Goal: Task Accomplishment & Management: Complete application form

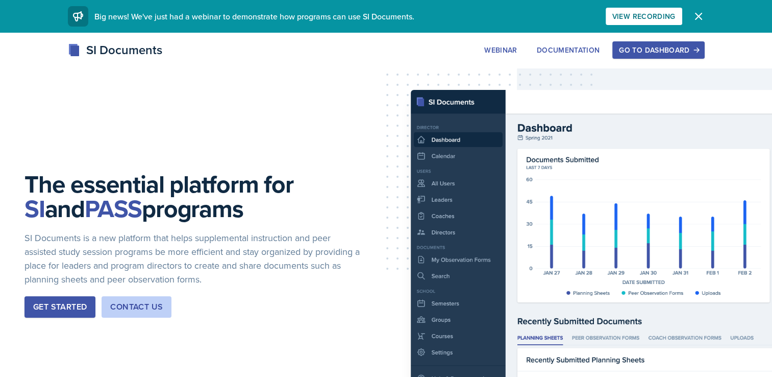
click at [658, 48] on div "Go to Dashboard" at bounding box center [658, 50] width 79 height 8
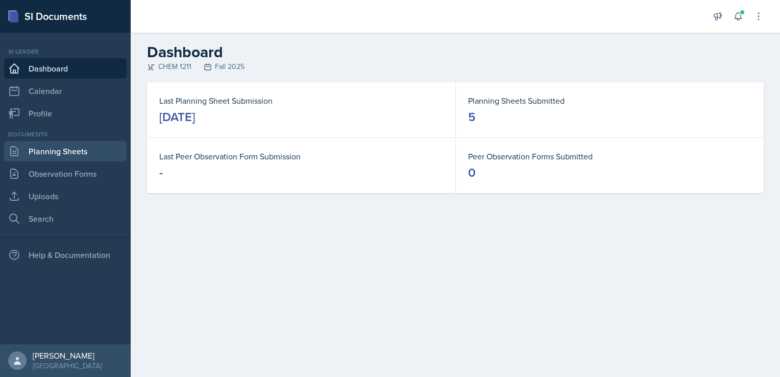
click at [64, 150] on link "Planning Sheets" at bounding box center [65, 151] width 122 height 20
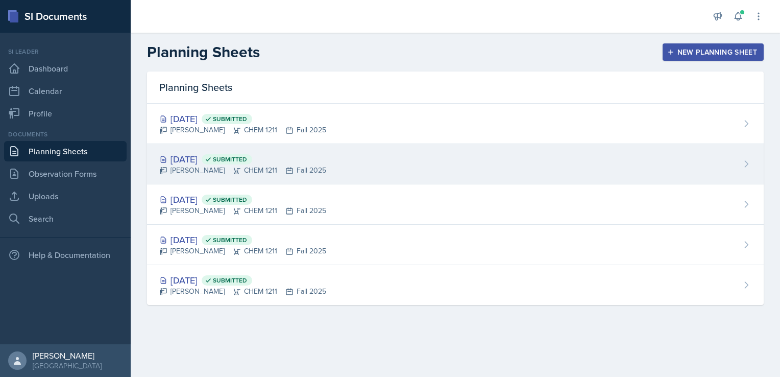
click at [235, 171] on div "[PERSON_NAME] CHEM 1211 Fall 2025" at bounding box center [242, 170] width 167 height 11
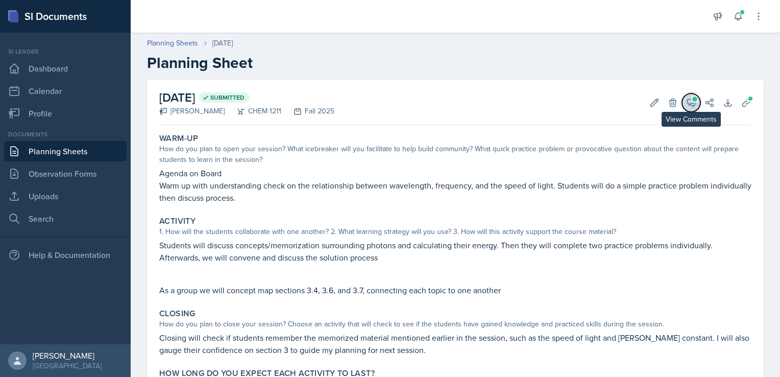
click at [686, 101] on icon at bounding box center [691, 102] width 10 height 10
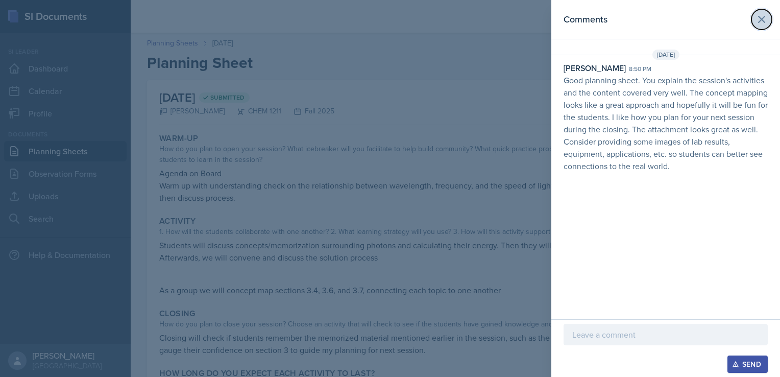
click at [767, 20] on button at bounding box center [761, 19] width 20 height 20
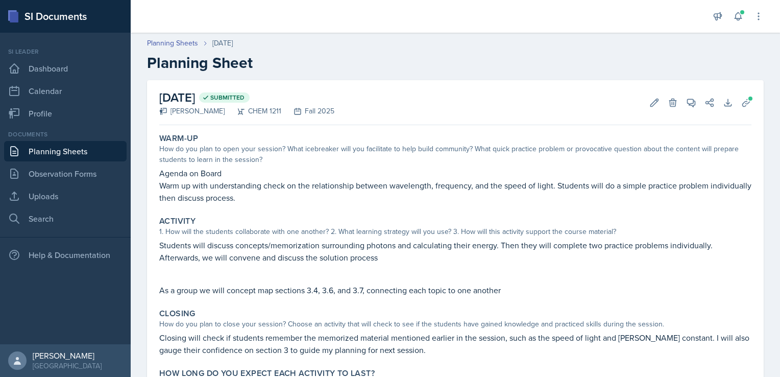
click at [87, 155] on link "Planning Sheets" at bounding box center [65, 151] width 122 height 20
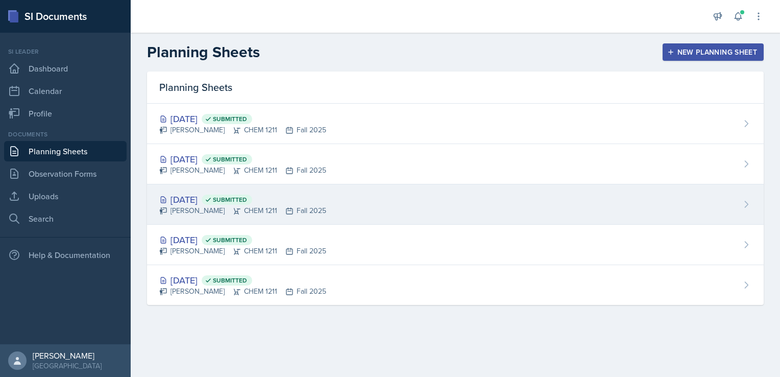
click at [203, 192] on div "[DATE] Submitted" at bounding box center [242, 199] width 167 height 14
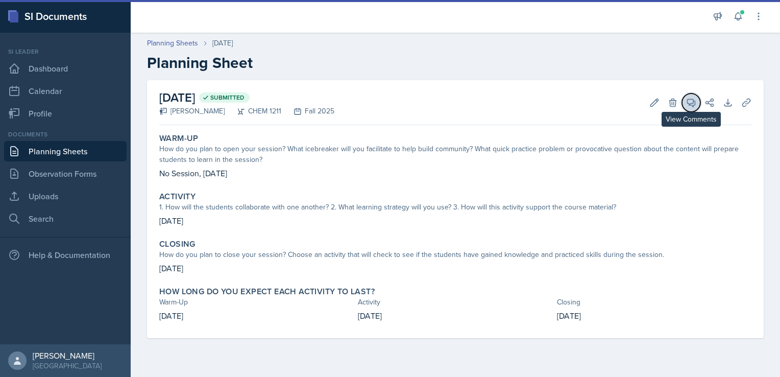
click at [689, 101] on icon at bounding box center [691, 102] width 10 height 10
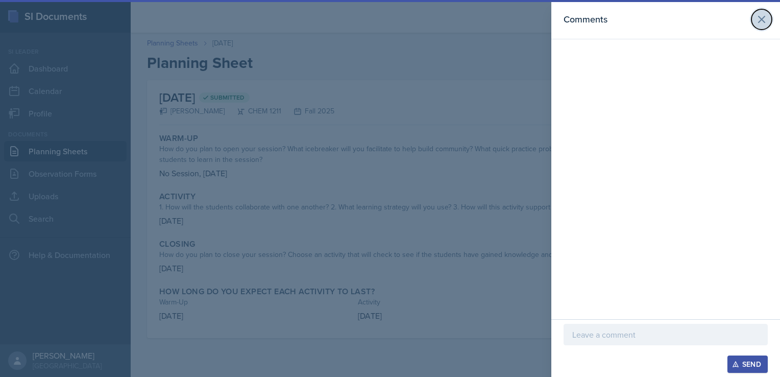
click at [762, 27] on button at bounding box center [761, 19] width 20 height 20
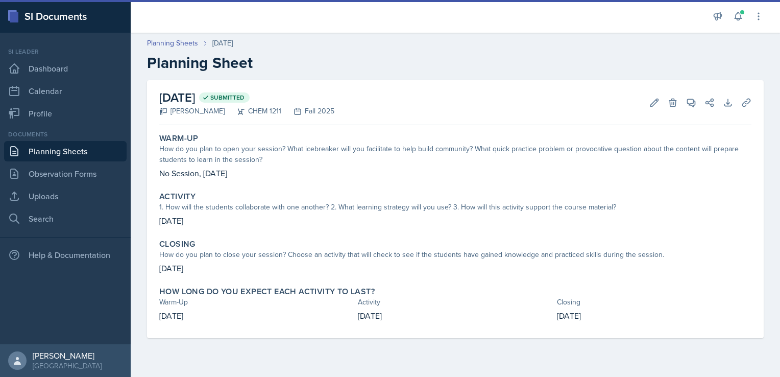
click at [55, 156] on link "Planning Sheets" at bounding box center [65, 151] width 122 height 20
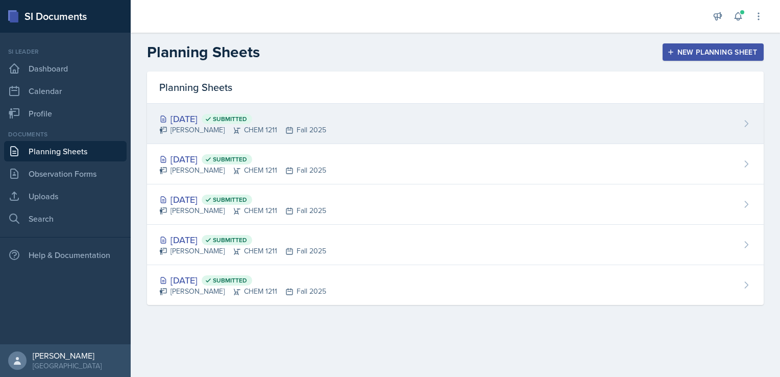
click at [265, 134] on div "[PERSON_NAME] CHEM 1211 Fall 2025" at bounding box center [242, 130] width 167 height 11
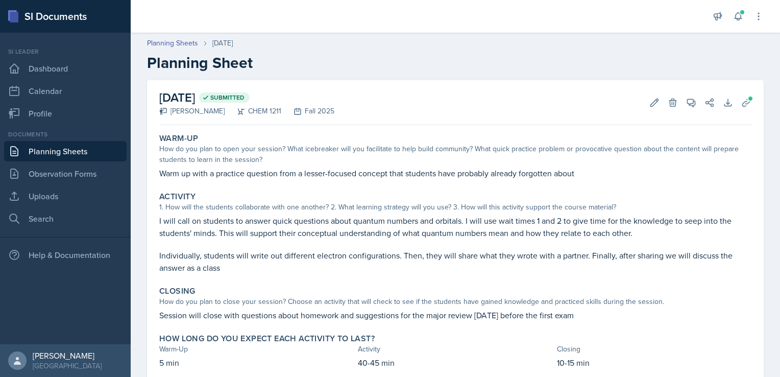
click at [64, 141] on link "Planning Sheets" at bounding box center [65, 151] width 122 height 20
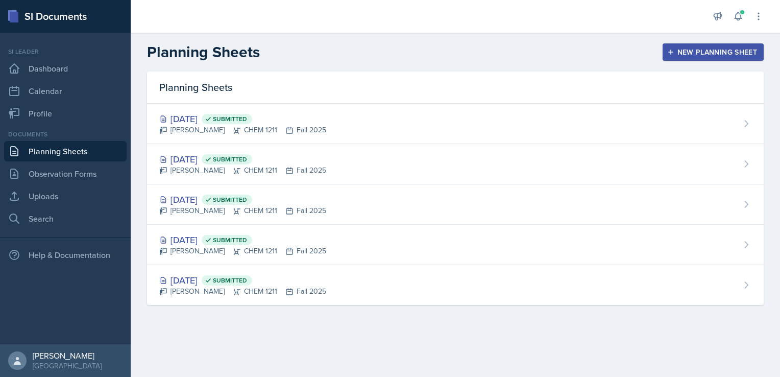
click at [730, 50] on div "New Planning Sheet" at bounding box center [713, 52] width 88 height 8
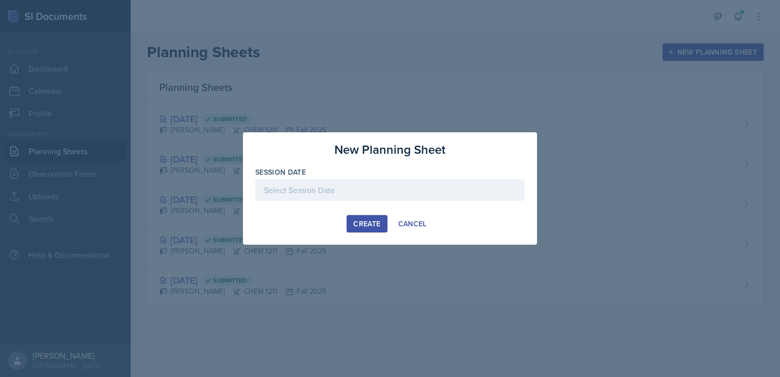
click at [359, 221] on div "Create" at bounding box center [366, 223] width 27 height 8
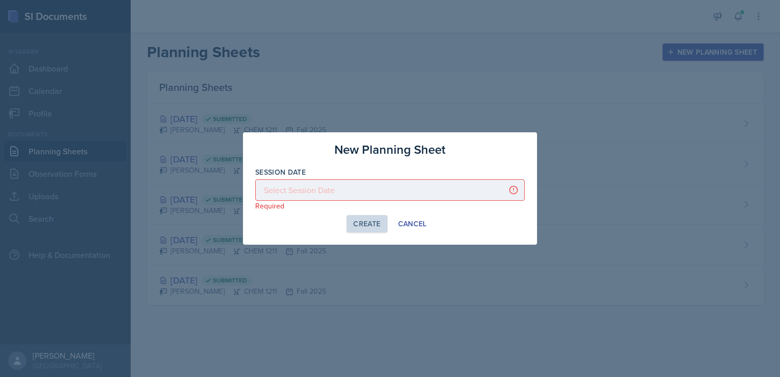
click at [354, 200] on div at bounding box center [389, 189] width 269 height 21
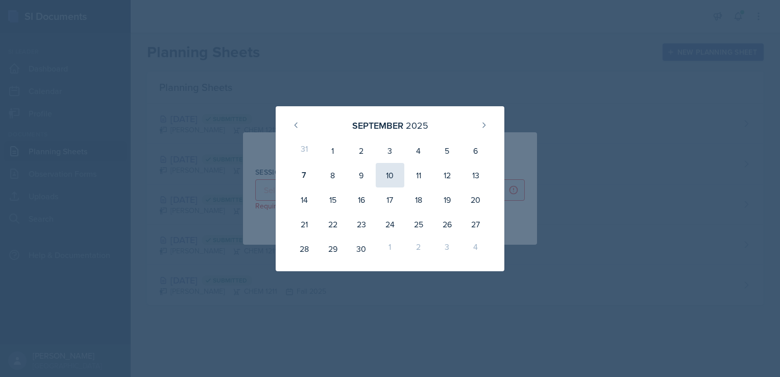
click at [394, 180] on div "10" at bounding box center [390, 175] width 29 height 24
type input "[DATE]"
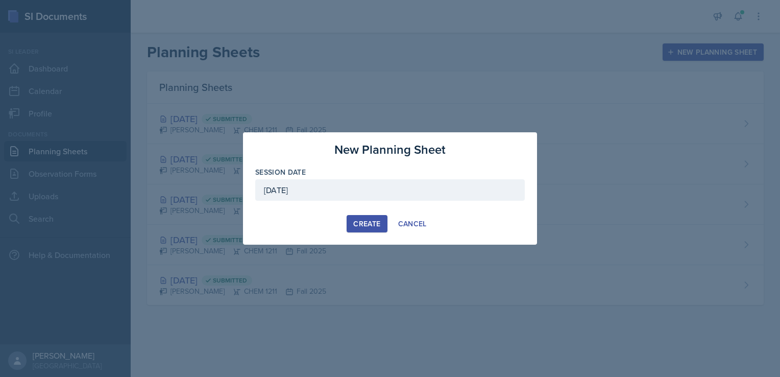
click at [369, 220] on div "Create" at bounding box center [366, 223] width 27 height 8
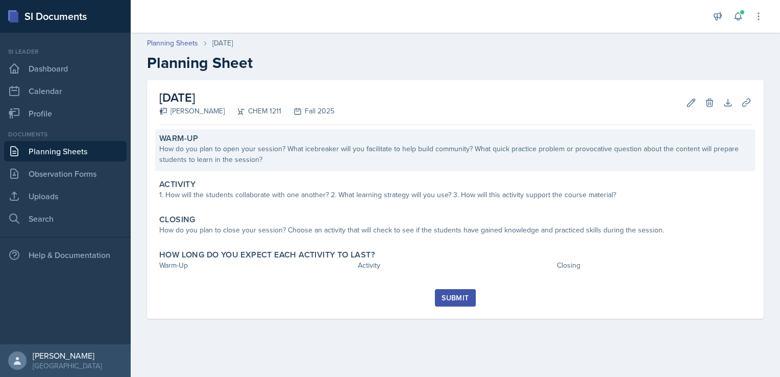
click at [329, 162] on div "How do you plan to open your session? What icebreaker will you facilitate to he…" at bounding box center [455, 153] width 592 height 21
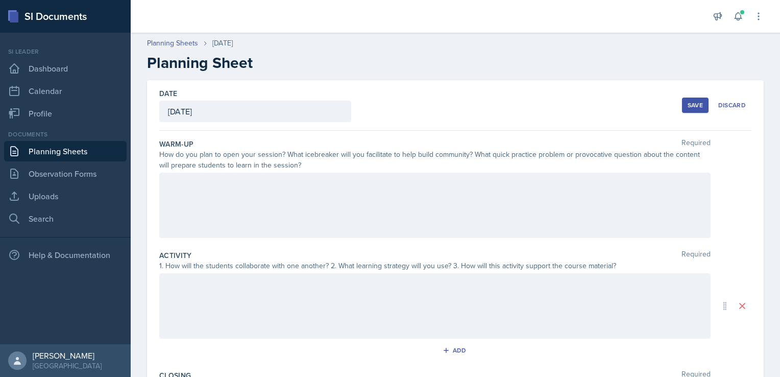
click at [340, 195] on div at bounding box center [434, 204] width 551 height 65
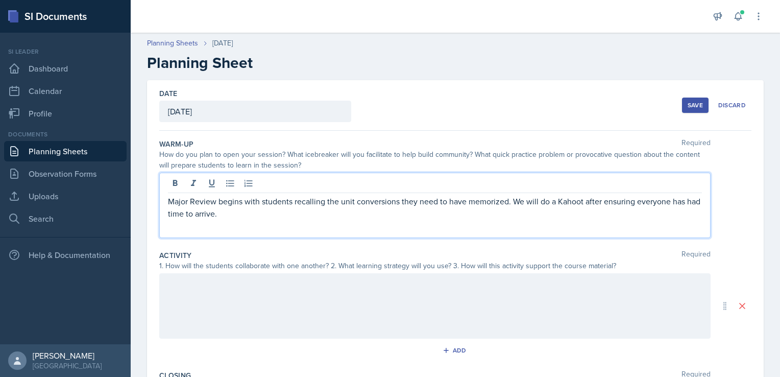
click at [584, 201] on p "Major Review begins with students recalling the unit conversions they need to h…" at bounding box center [435, 207] width 534 height 24
click at [406, 209] on p "Major Review begins with students recalling the unit conversions they need to h…" at bounding box center [435, 207] width 534 height 24
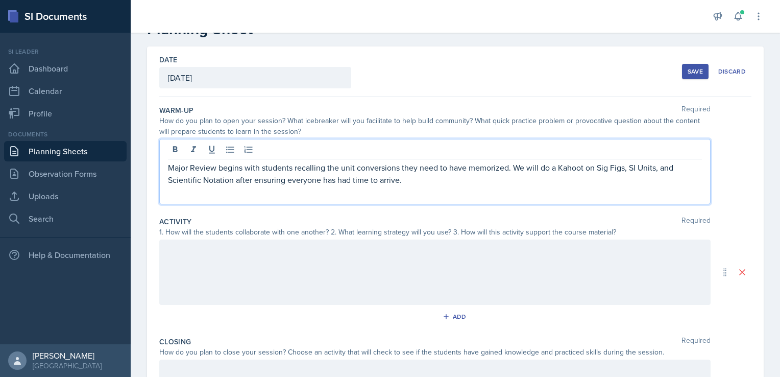
scroll to position [35, 0]
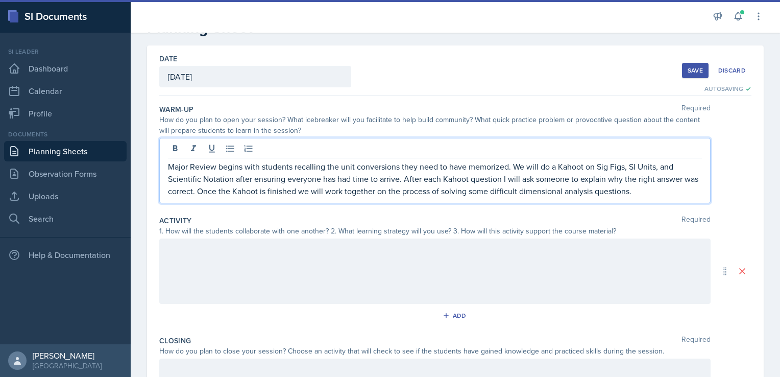
click at [390, 244] on div at bounding box center [434, 270] width 551 height 65
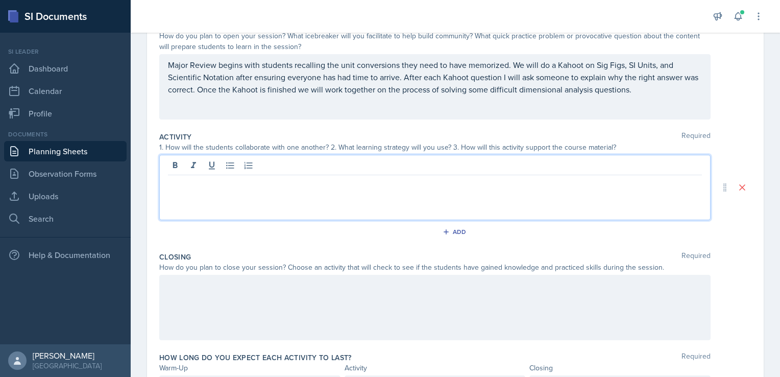
scroll to position [119, 0]
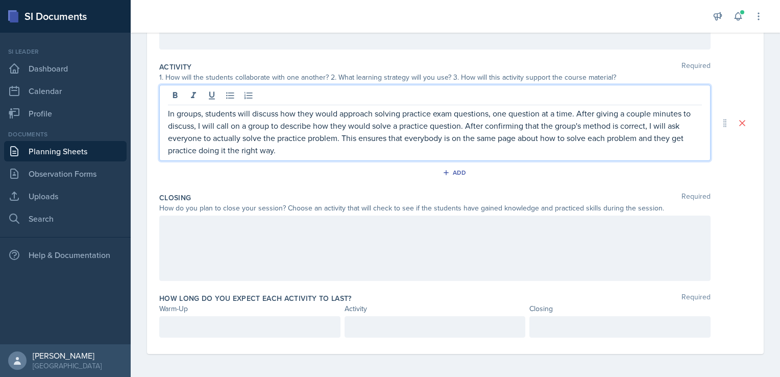
click at [310, 226] on div at bounding box center [434, 247] width 551 height 65
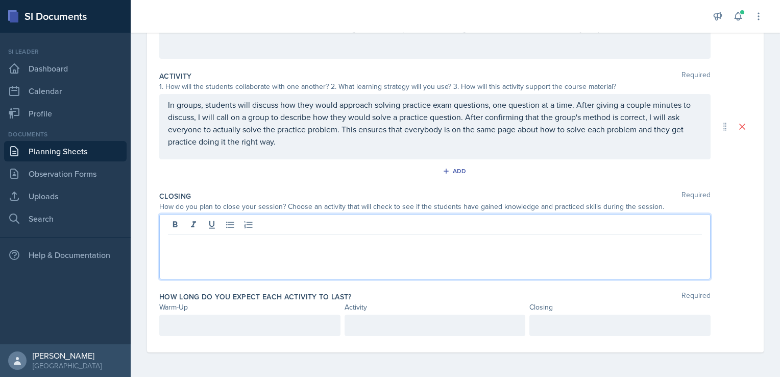
scroll to position [178, 0]
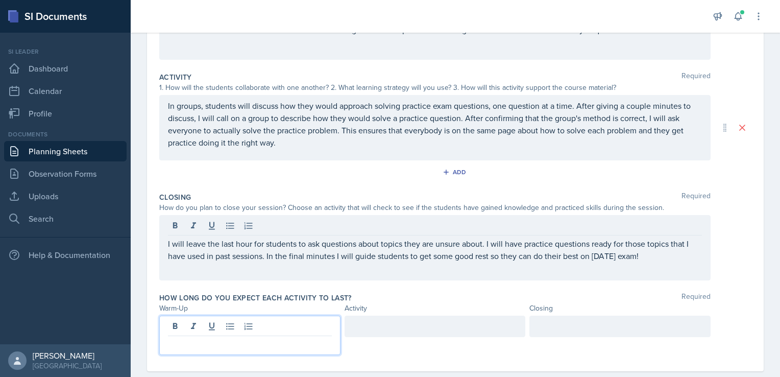
click at [246, 338] on p at bounding box center [250, 344] width 164 height 12
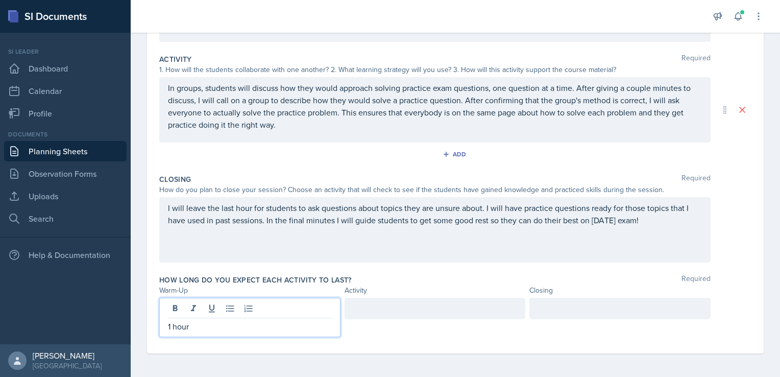
click at [367, 307] on div at bounding box center [434, 307] width 181 height 21
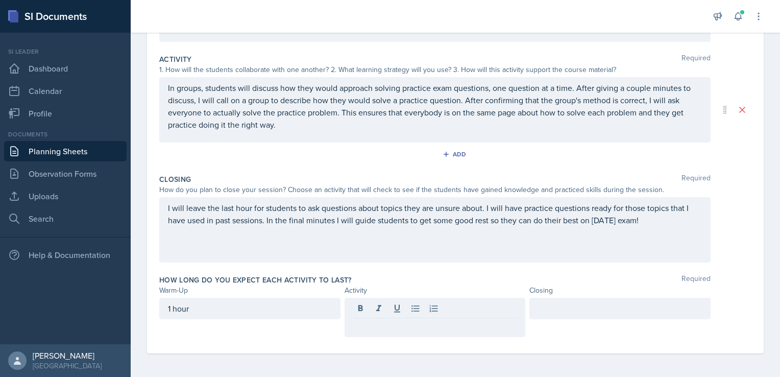
click at [209, 321] on div "1 hour" at bounding box center [249, 316] width 181 height 39
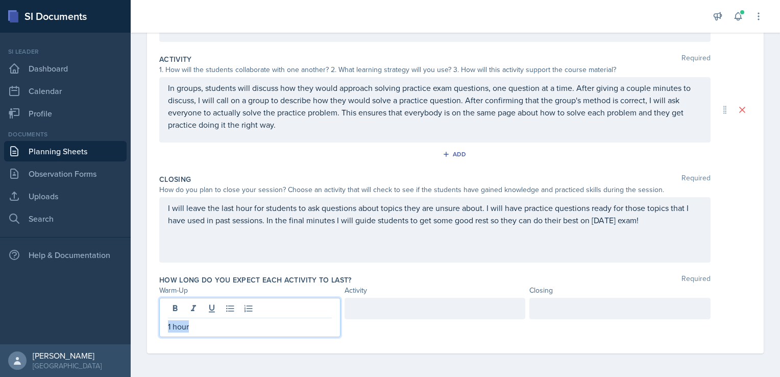
drag, startPoint x: 209, startPoint y: 321, endPoint x: 132, endPoint y: 327, distance: 77.8
click at [132, 327] on div "Date [DATE] [DATE] 31 1 2 3 4 5 6 7 8 9 10 11 12 13 14 15 16 17 18 19 20 21 22 …" at bounding box center [455, 130] width 649 height 493
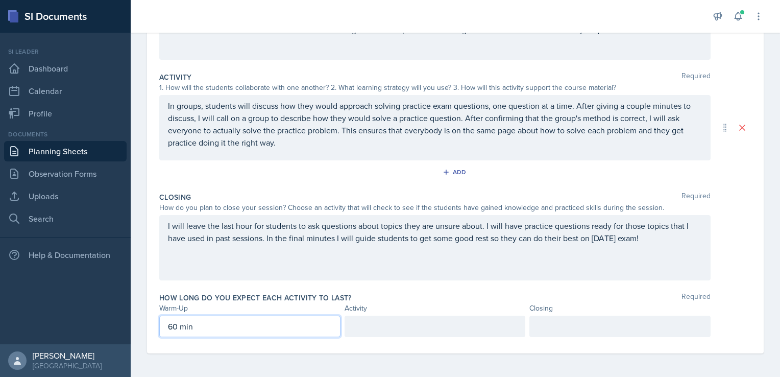
click at [389, 320] on div at bounding box center [434, 325] width 181 height 21
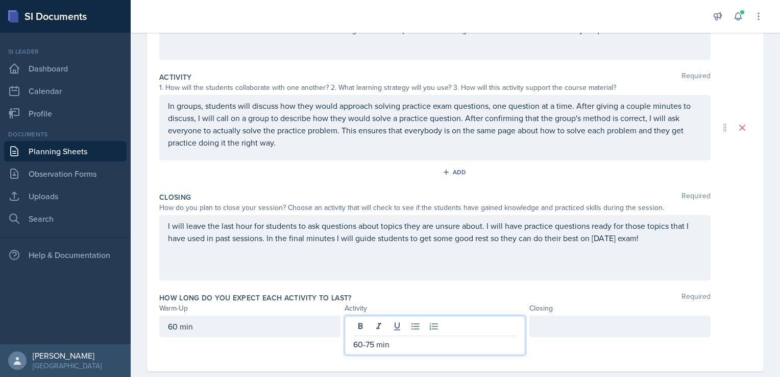
click at [587, 328] on div at bounding box center [619, 325] width 181 height 21
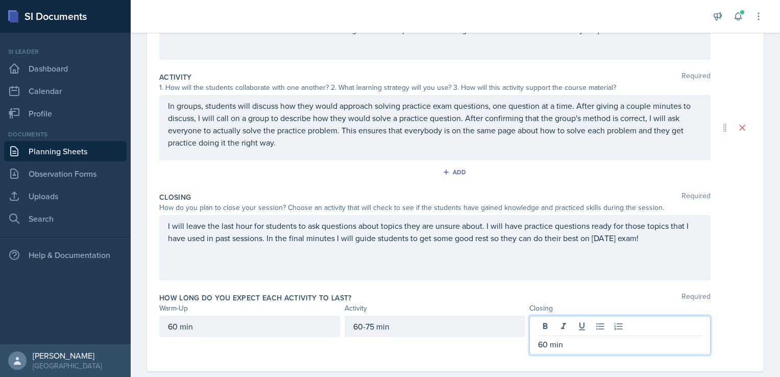
click at [569, 298] on div "How long do you expect each activity to last? Required" at bounding box center [455, 297] width 592 height 10
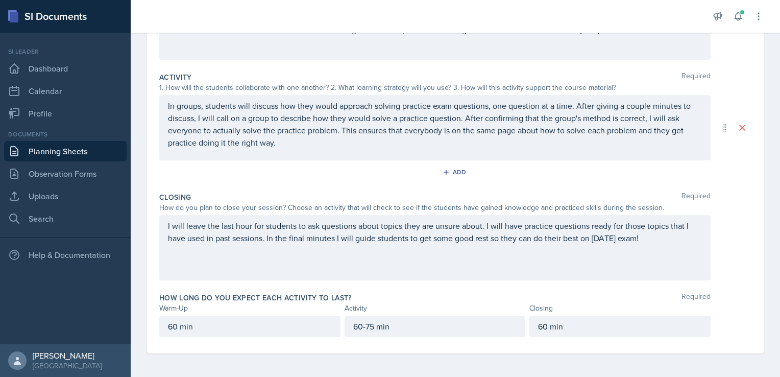
scroll to position [0, 0]
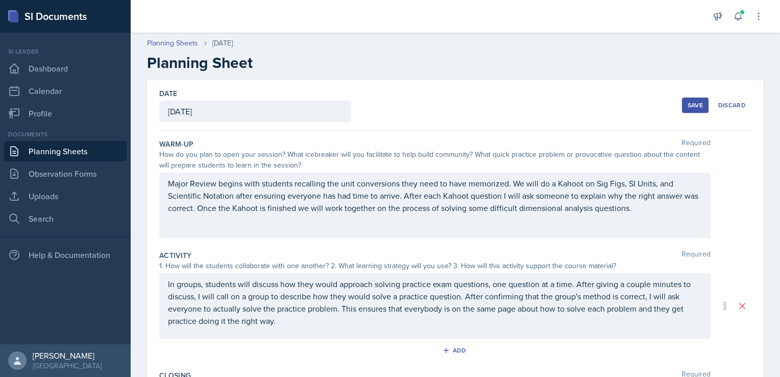
click at [682, 109] on button "Save" at bounding box center [695, 104] width 27 height 15
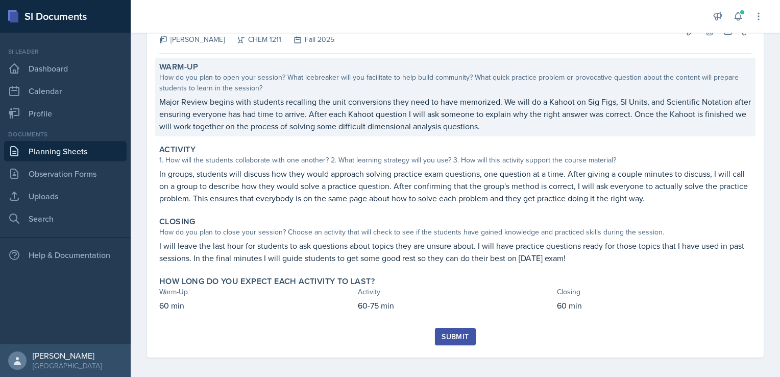
scroll to position [76, 0]
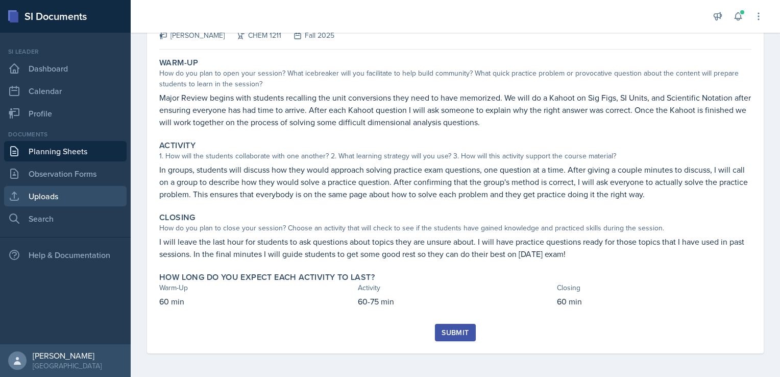
click at [31, 202] on link "Uploads" at bounding box center [65, 196] width 122 height 20
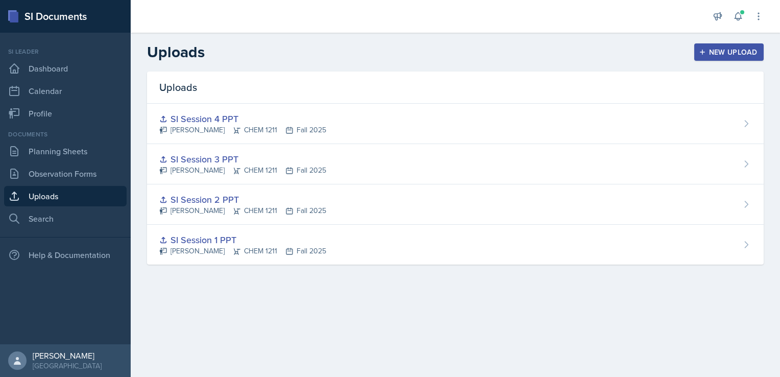
click at [720, 68] on header "Uploads New Upload" at bounding box center [455, 52] width 649 height 39
click at [725, 57] on button "New Upload" at bounding box center [729, 51] width 70 height 17
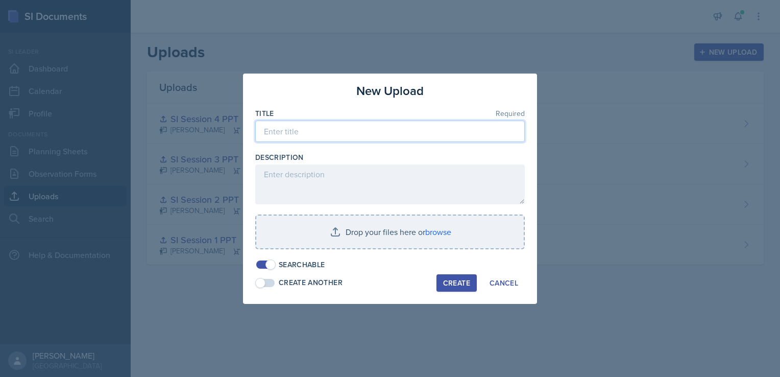
click at [395, 133] on input at bounding box center [389, 130] width 269 height 21
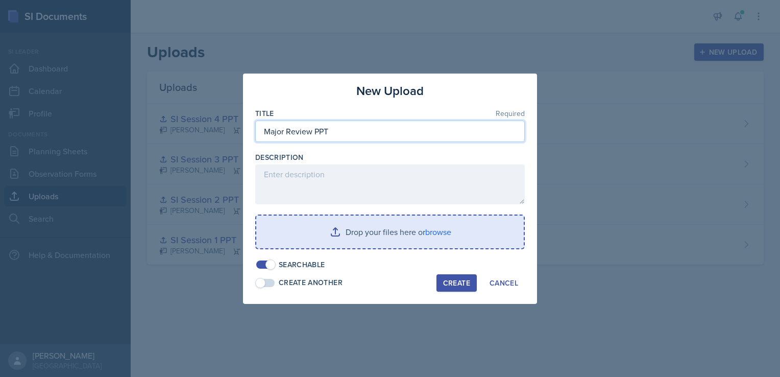
type input "Major Review PPT"
click at [376, 240] on input "file" at bounding box center [389, 231] width 267 height 33
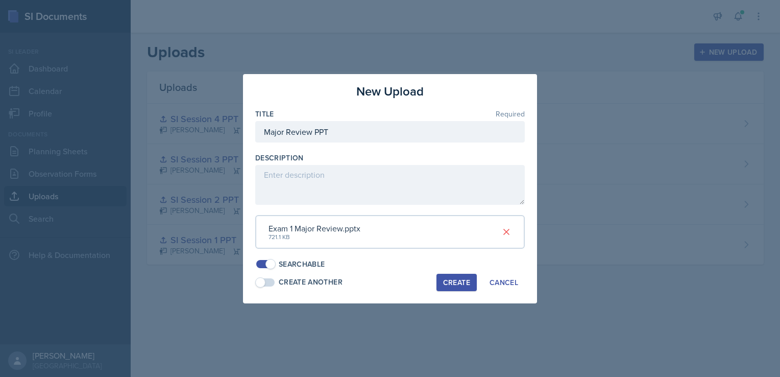
click at [453, 281] on div "Create" at bounding box center [456, 282] width 27 height 8
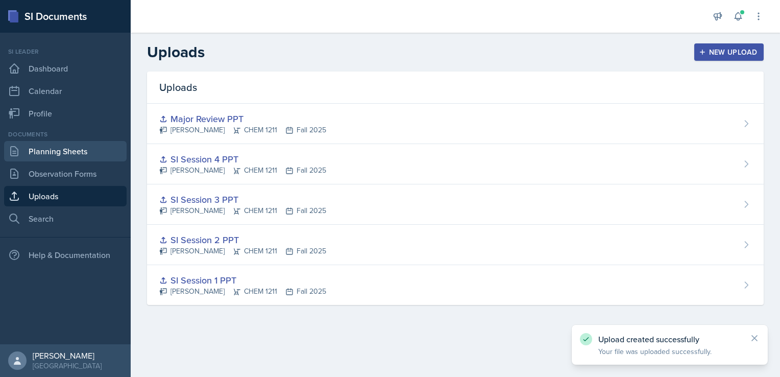
click at [81, 157] on link "Planning Sheets" at bounding box center [65, 151] width 122 height 20
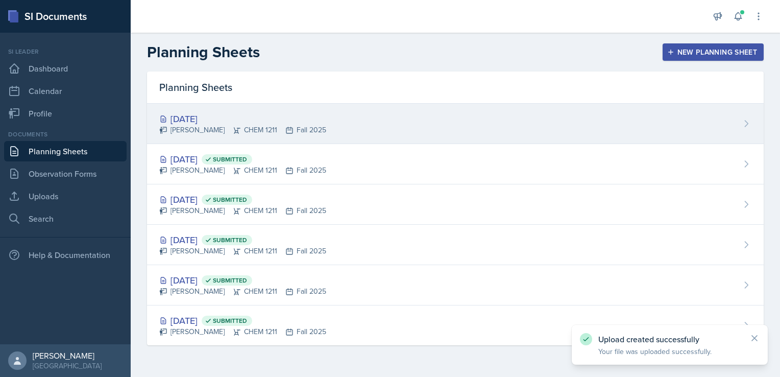
click at [719, 134] on div "[DATE] [PERSON_NAME] CHEM 1211 Fall 2025" at bounding box center [455, 124] width 616 height 40
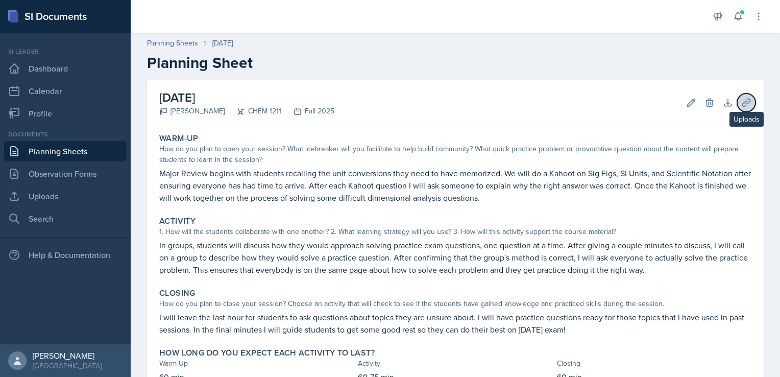
click at [745, 101] on button "Uploads" at bounding box center [746, 102] width 18 height 18
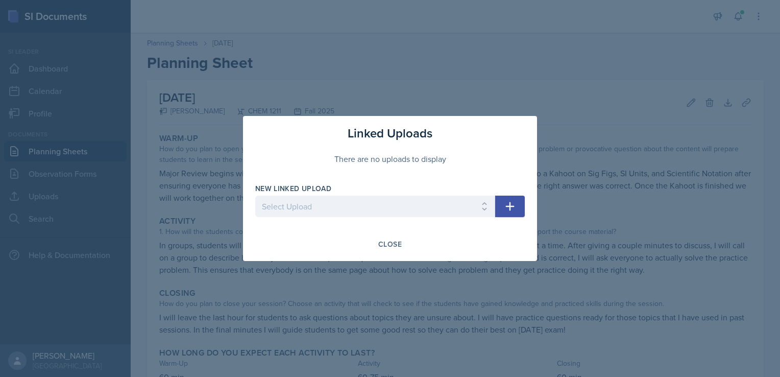
click at [414, 185] on div "New Linked Upload" at bounding box center [375, 188] width 240 height 10
click at [447, 193] on div "New Linked Upload" at bounding box center [375, 188] width 240 height 10
click at [500, 193] on div "New Linked Upload Select Upload SI Session 1 PPT SI Session 2 PPT SI Session 3 …" at bounding box center [389, 205] width 269 height 44
click at [501, 201] on button "button" at bounding box center [510, 205] width 30 height 21
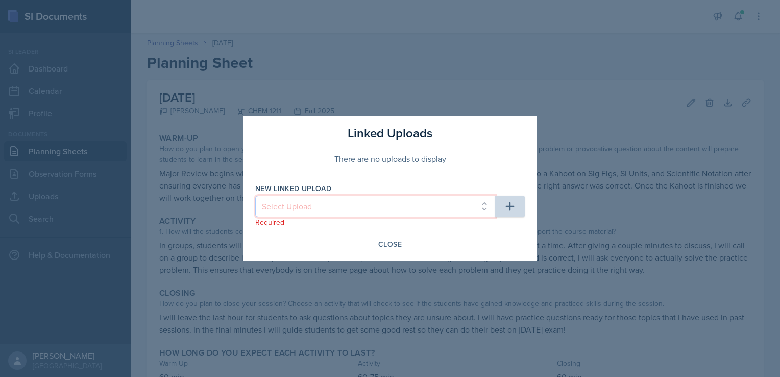
click at [484, 207] on select "Select Upload SI Session 1 PPT SI Session 2 PPT SI Session 3 PPT SI Session 4 P…" at bounding box center [375, 205] width 240 height 21
select select "a0d2a73d-73c2-4d40-b7f0-8edeb4e18d18"
click at [255, 195] on select "Select Upload SI Session 1 PPT SI Session 2 PPT SI Session 3 PPT SI Session 4 P…" at bounding box center [375, 205] width 240 height 21
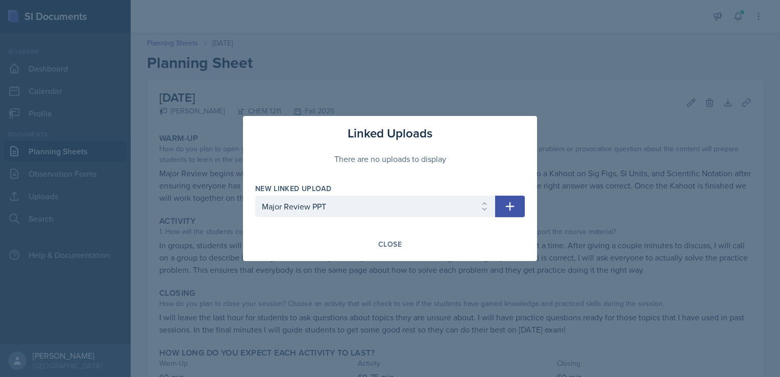
click at [513, 207] on icon "button" at bounding box center [510, 206] width 12 height 12
select select
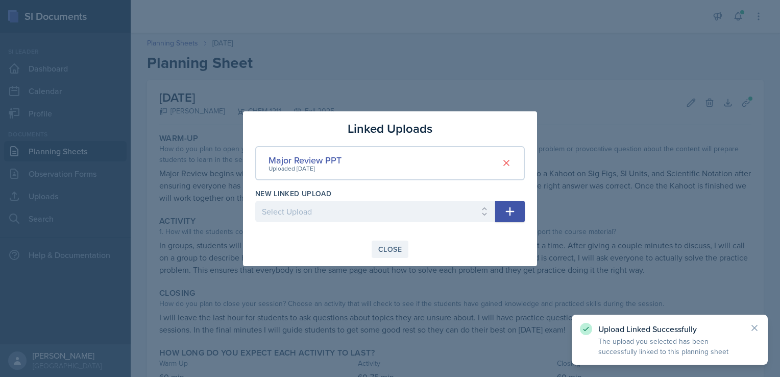
click at [375, 246] on button "Close" at bounding box center [389, 248] width 37 height 17
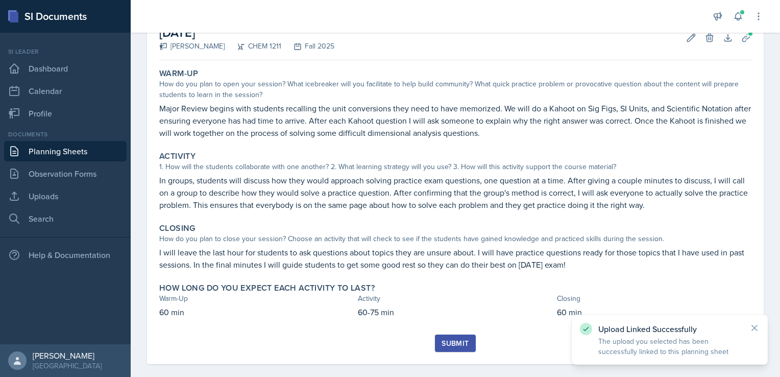
scroll to position [65, 0]
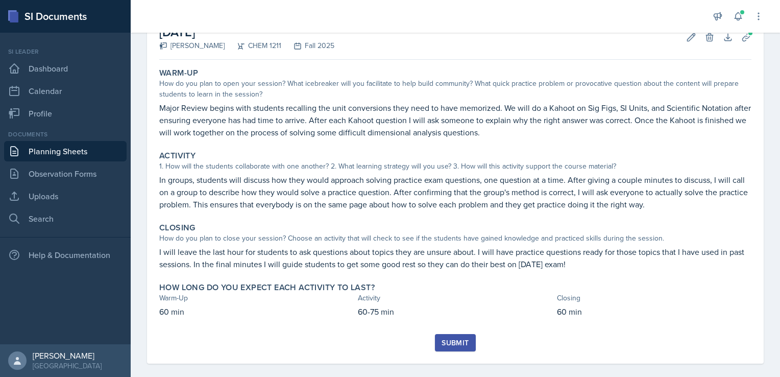
click at [449, 338] on div "Submit" at bounding box center [454, 342] width 27 height 8
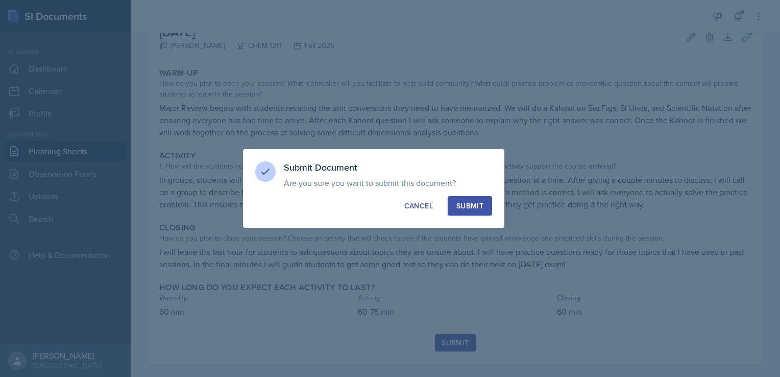
click at [463, 214] on button "Submit" at bounding box center [469, 205] width 44 height 19
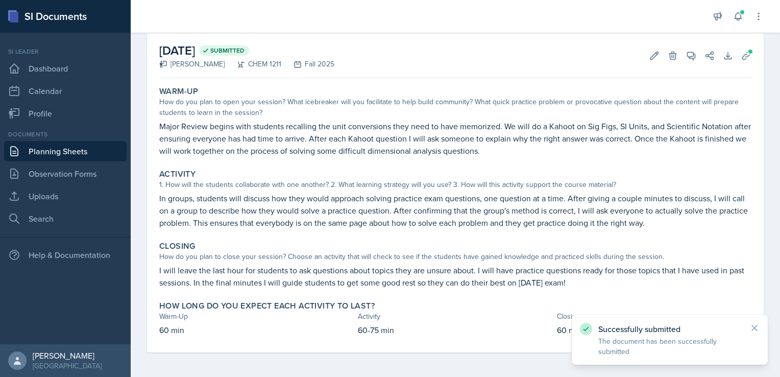
scroll to position [46, 0]
